Goal: Use online tool/utility: Utilize a website feature to perform a specific function

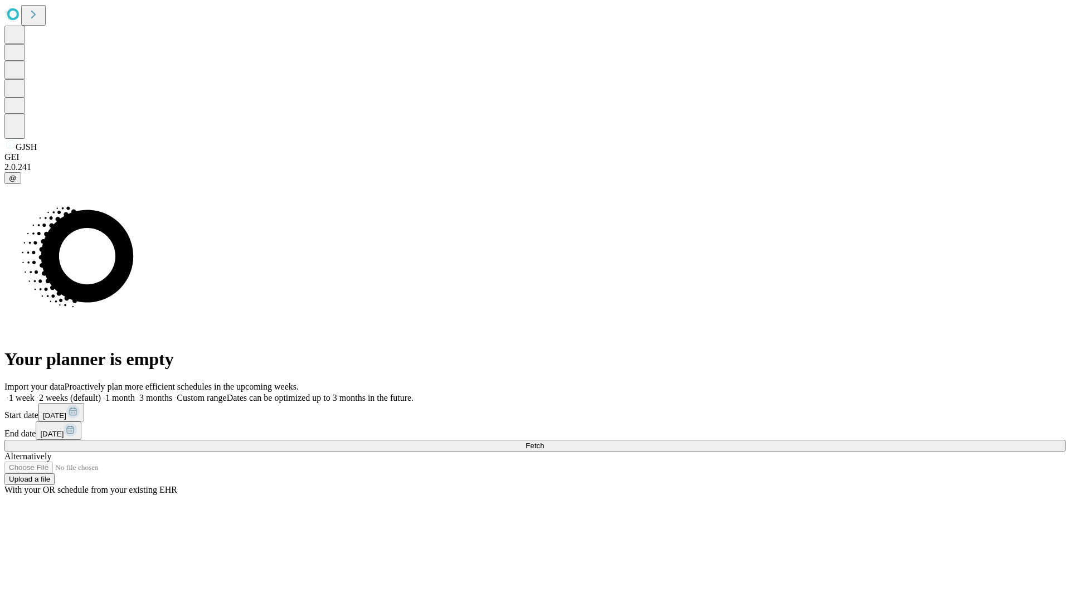
click at [101, 393] on label "2 weeks (default)" at bounding box center [68, 397] width 66 height 9
click at [544, 441] on span "Fetch" at bounding box center [534, 445] width 18 height 8
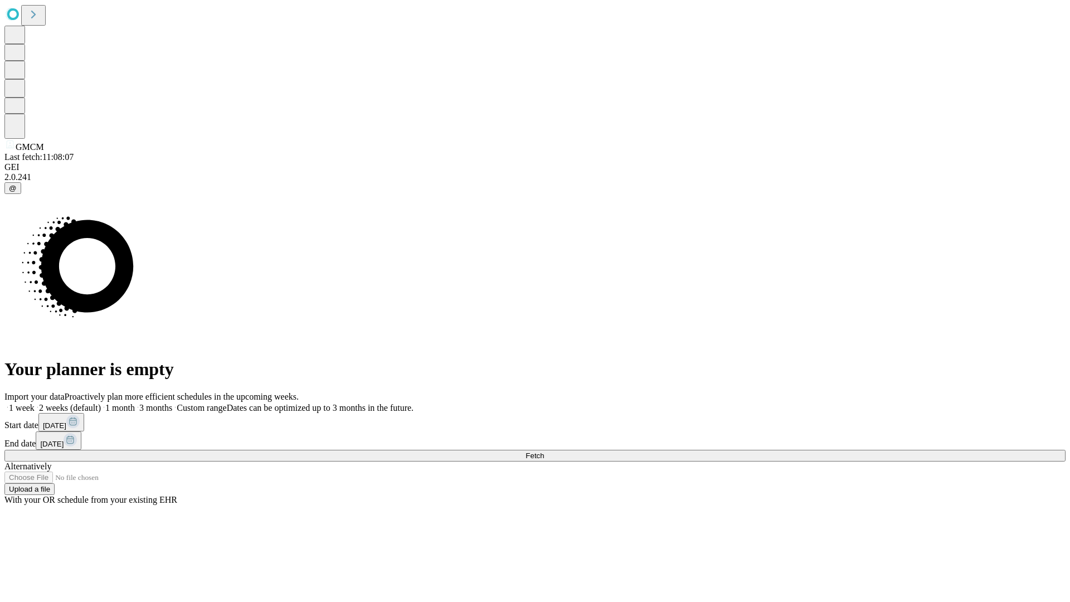
click at [101, 403] on label "2 weeks (default)" at bounding box center [68, 407] width 66 height 9
click at [544, 451] on span "Fetch" at bounding box center [534, 455] width 18 height 8
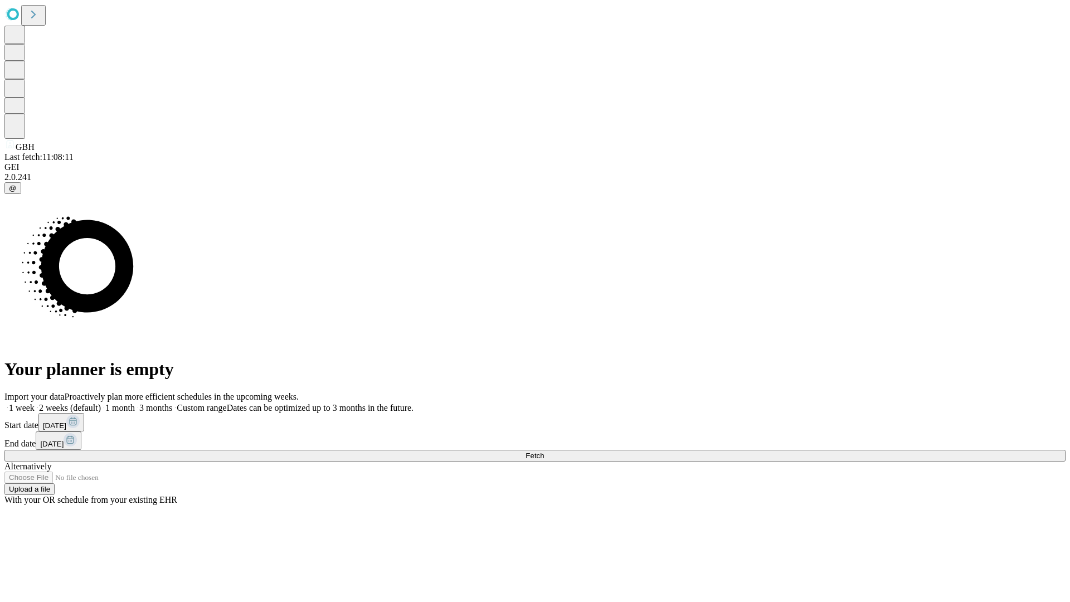
click at [101, 403] on label "2 weeks (default)" at bounding box center [68, 407] width 66 height 9
click at [544, 451] on span "Fetch" at bounding box center [534, 455] width 18 height 8
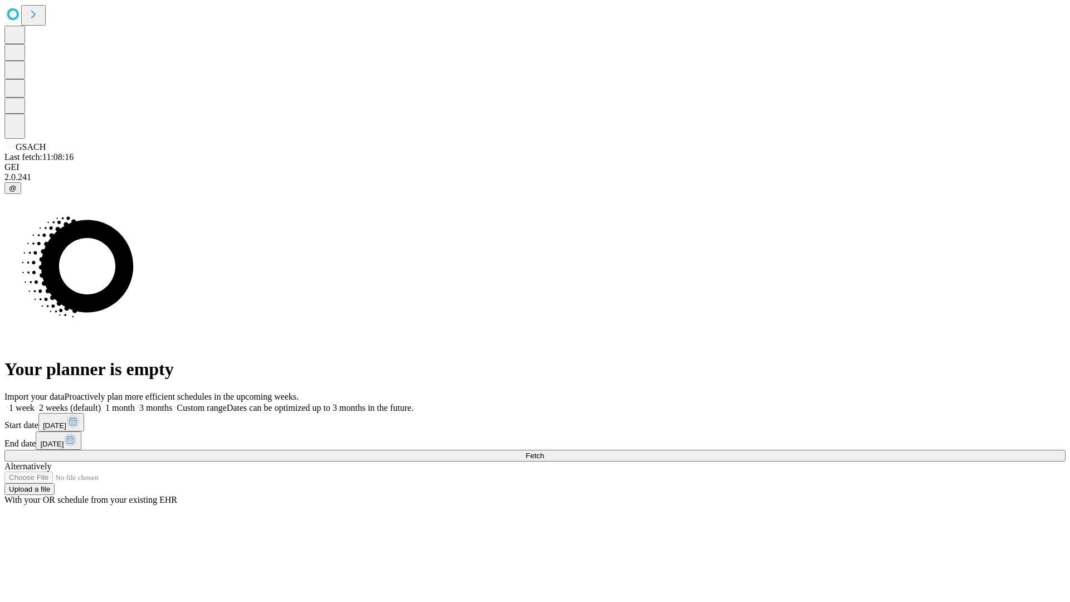
click at [101, 403] on label "2 weeks (default)" at bounding box center [68, 407] width 66 height 9
click at [544, 451] on span "Fetch" at bounding box center [534, 455] width 18 height 8
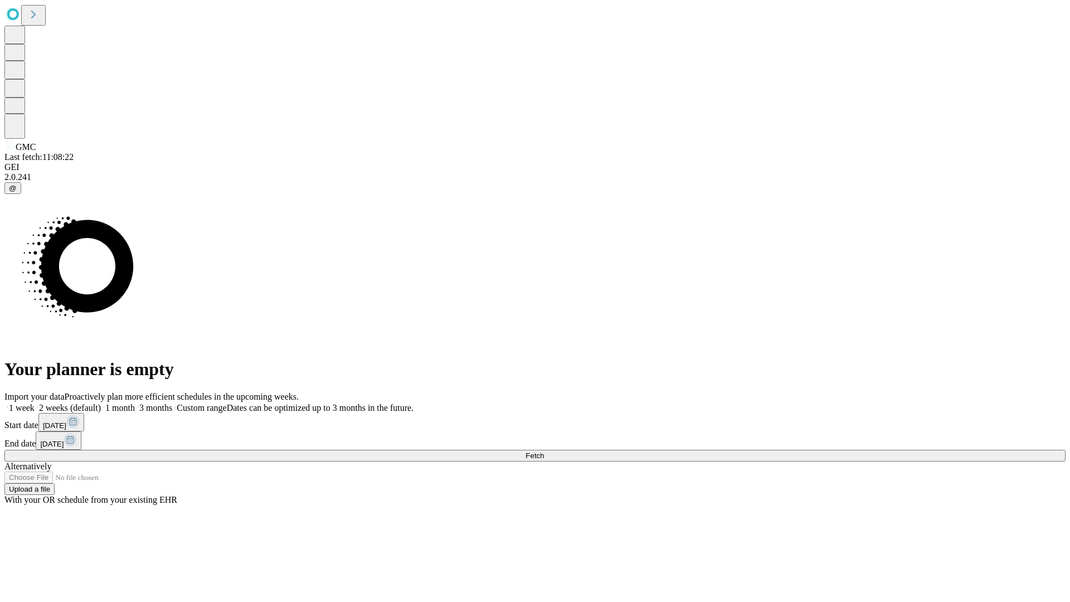
click at [101, 403] on label "2 weeks (default)" at bounding box center [68, 407] width 66 height 9
click at [544, 451] on span "Fetch" at bounding box center [534, 455] width 18 height 8
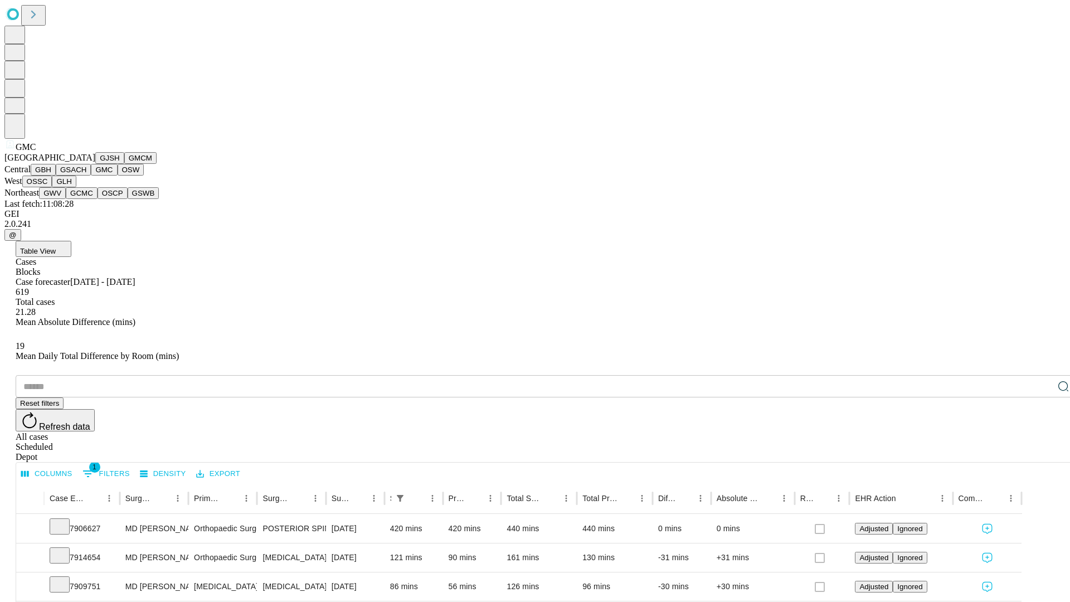
click at [118, 175] on button "OSW" at bounding box center [131, 170] width 27 height 12
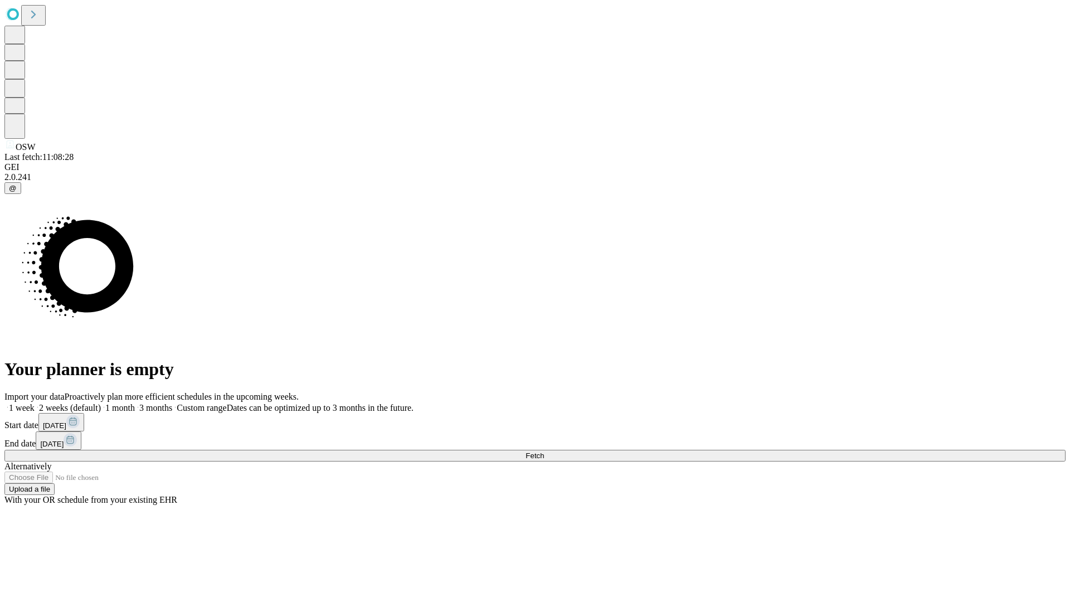
click at [101, 403] on label "2 weeks (default)" at bounding box center [68, 407] width 66 height 9
click at [544, 451] on span "Fetch" at bounding box center [534, 455] width 18 height 8
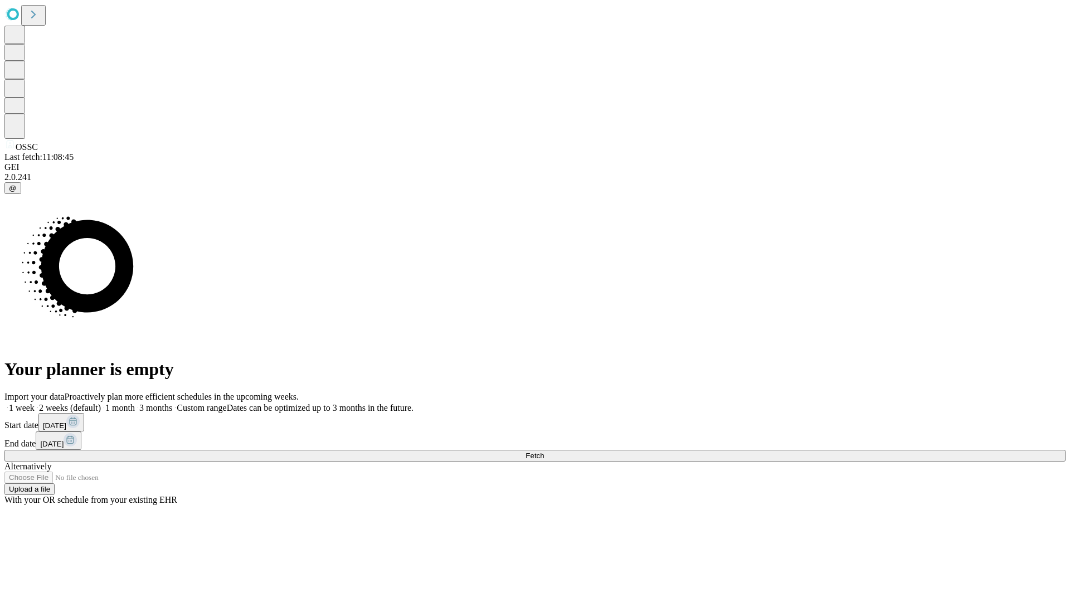
click at [544, 451] on span "Fetch" at bounding box center [534, 455] width 18 height 8
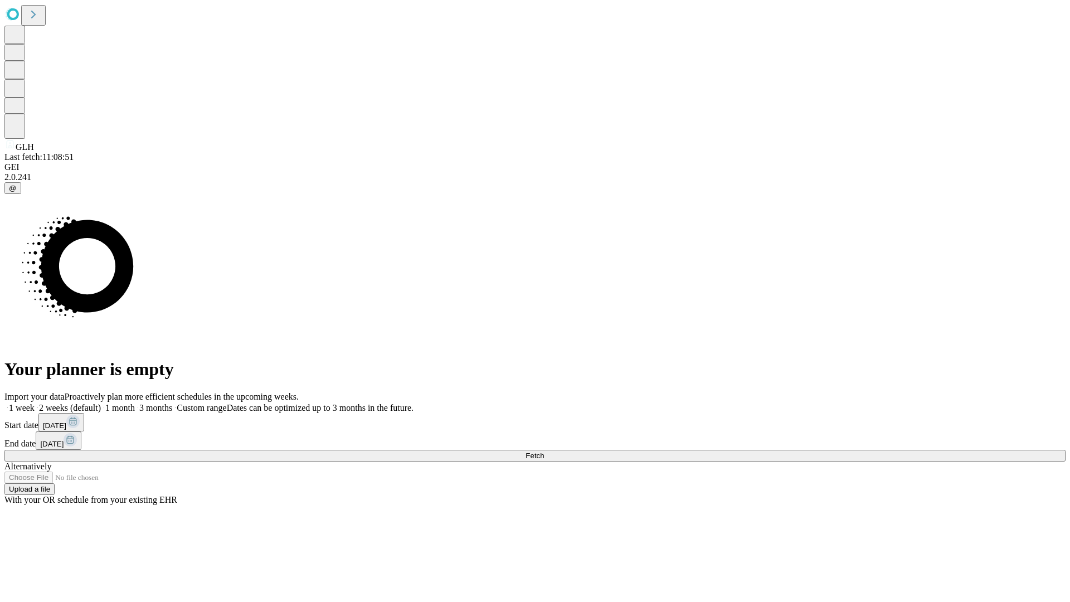
click at [101, 403] on label "2 weeks (default)" at bounding box center [68, 407] width 66 height 9
click at [544, 451] on span "Fetch" at bounding box center [534, 455] width 18 height 8
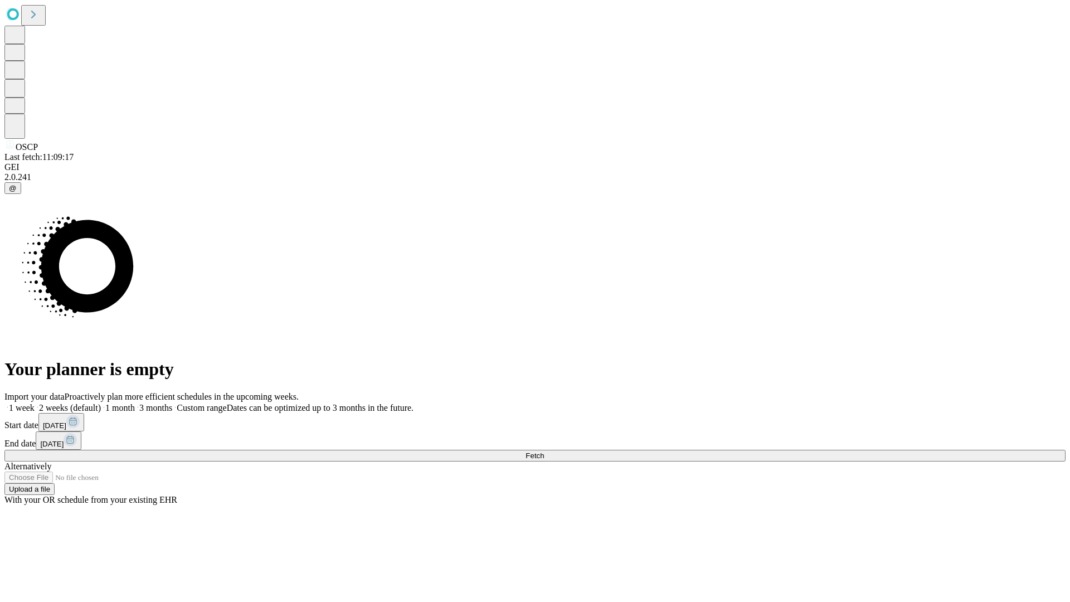
click at [101, 403] on label "2 weeks (default)" at bounding box center [68, 407] width 66 height 9
click at [544, 451] on span "Fetch" at bounding box center [534, 455] width 18 height 8
